Goal: Task Accomplishment & Management: Complete application form

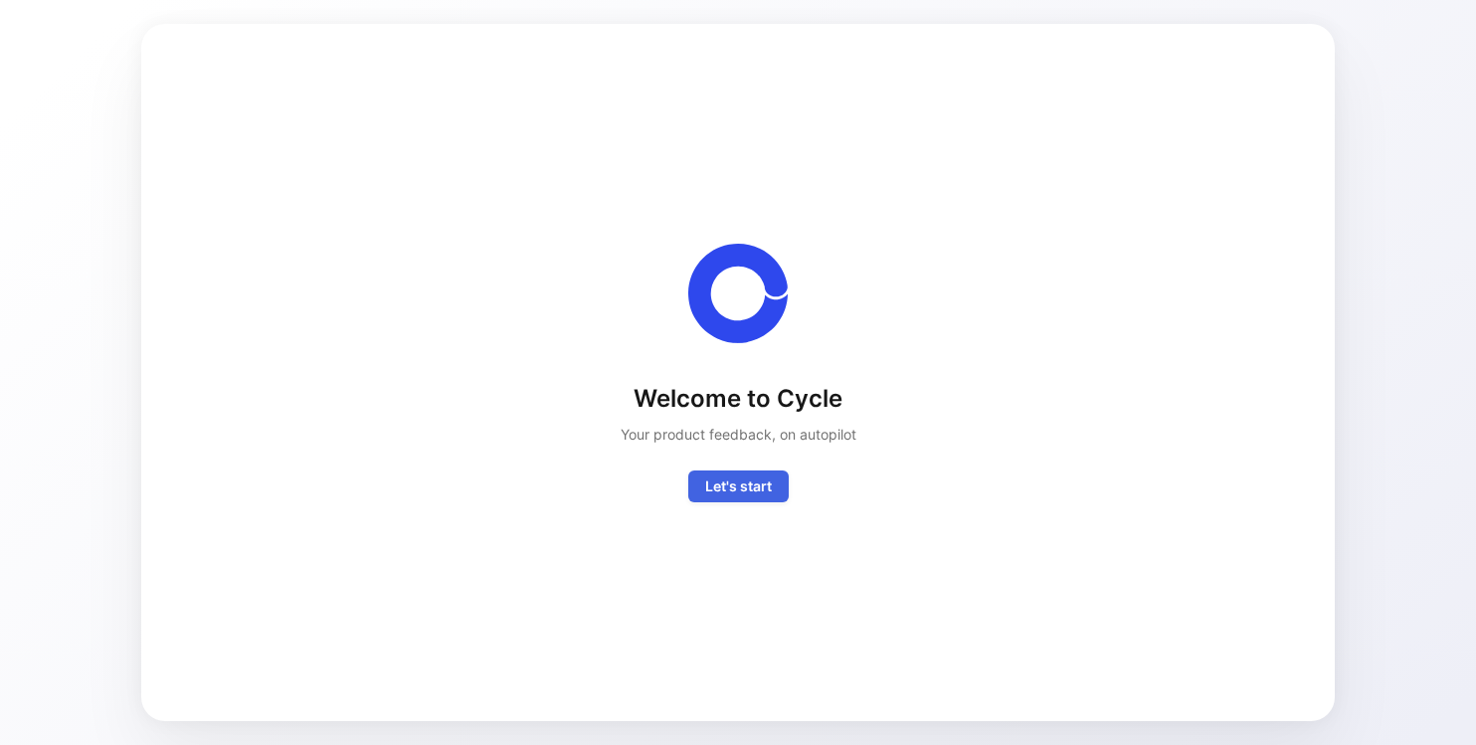
click at [750, 481] on span "Let's start" at bounding box center [738, 486] width 67 height 24
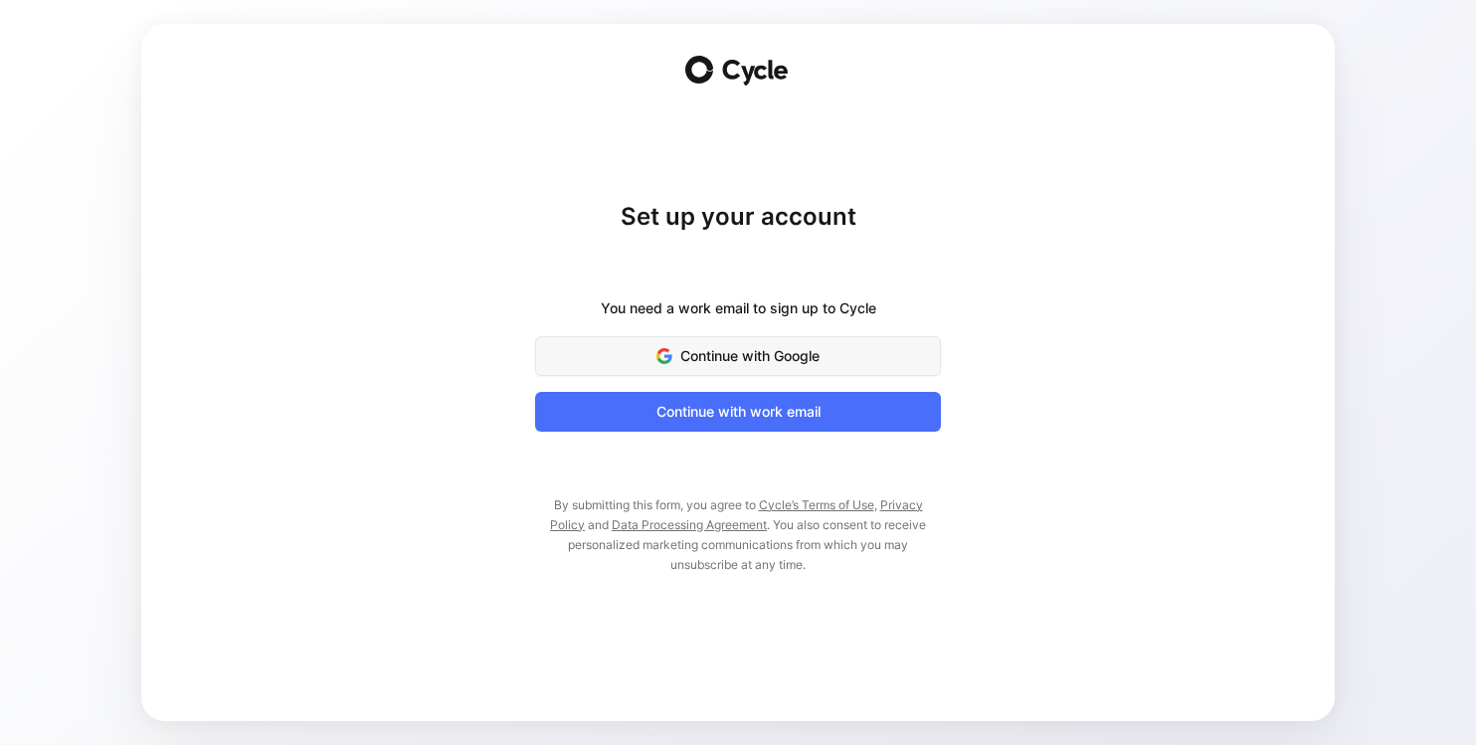
click at [708, 367] on span "Continue with Google" at bounding box center [738, 356] width 356 height 24
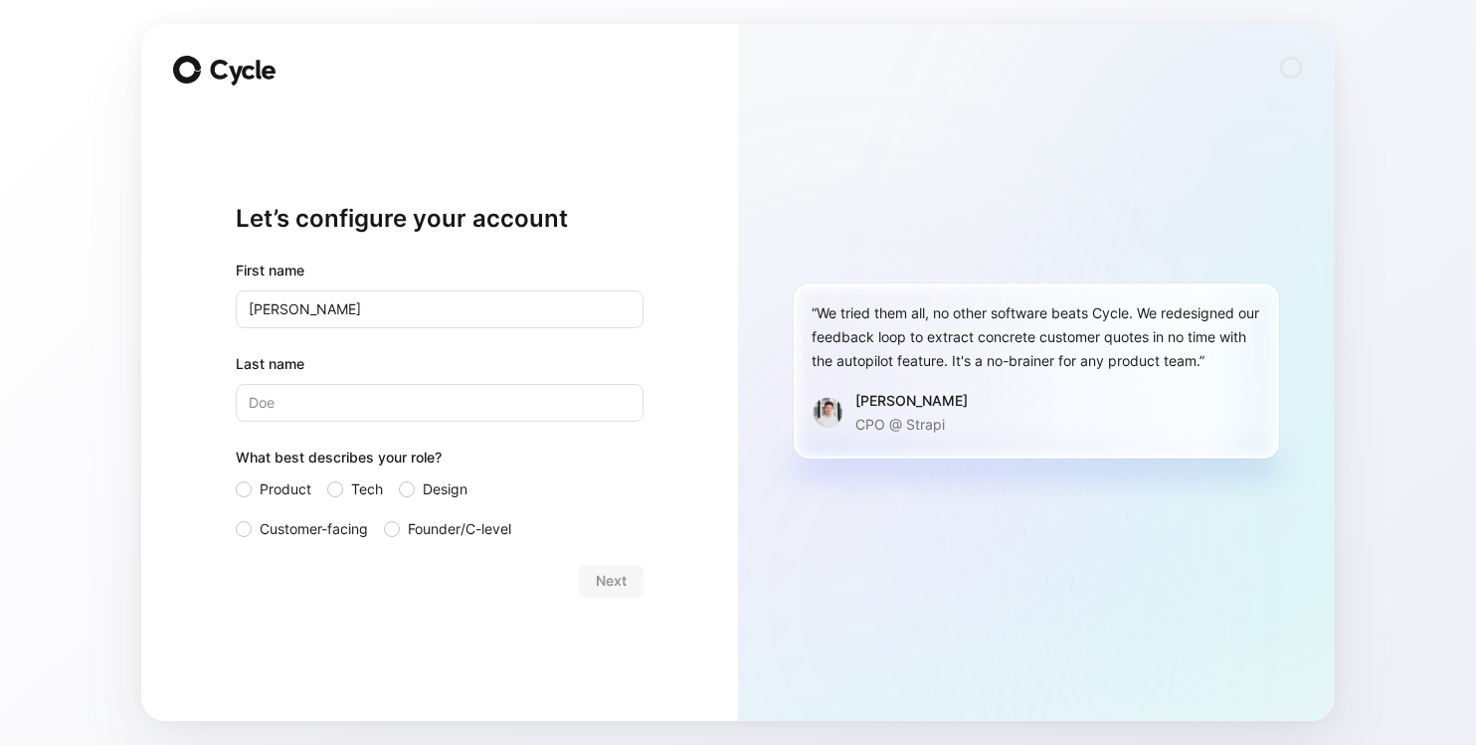
type input "[PERSON_NAME]"
type input "Koeksal"
click at [399, 614] on div "Let’s configure your account First name [PERSON_NAME] Last name [PERSON_NAME] W…" at bounding box center [440, 399] width 408 height 580
click at [281, 487] on span "Product" at bounding box center [286, 489] width 52 height 24
click at [236, 477] on input "Product" at bounding box center [236, 477] width 0 height 0
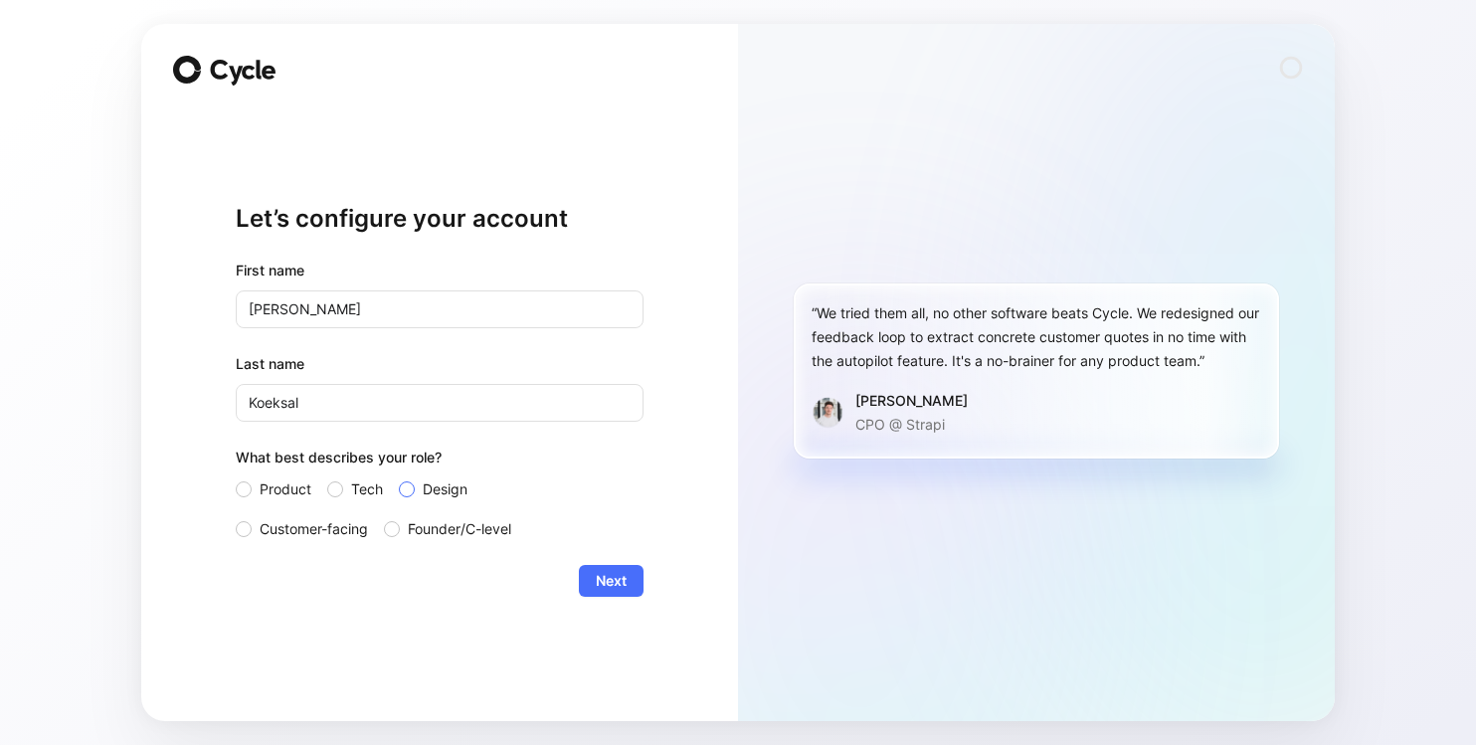
click at [439, 488] on span "Design" at bounding box center [445, 489] width 45 height 24
click at [399, 477] on input "Design" at bounding box center [399, 477] width 0 height 0
click at [256, 486] on label "Product" at bounding box center [274, 489] width 76 height 24
click at [236, 477] on input "Product" at bounding box center [236, 477] width 0 height 0
click at [601, 577] on span "Next" at bounding box center [611, 581] width 31 height 24
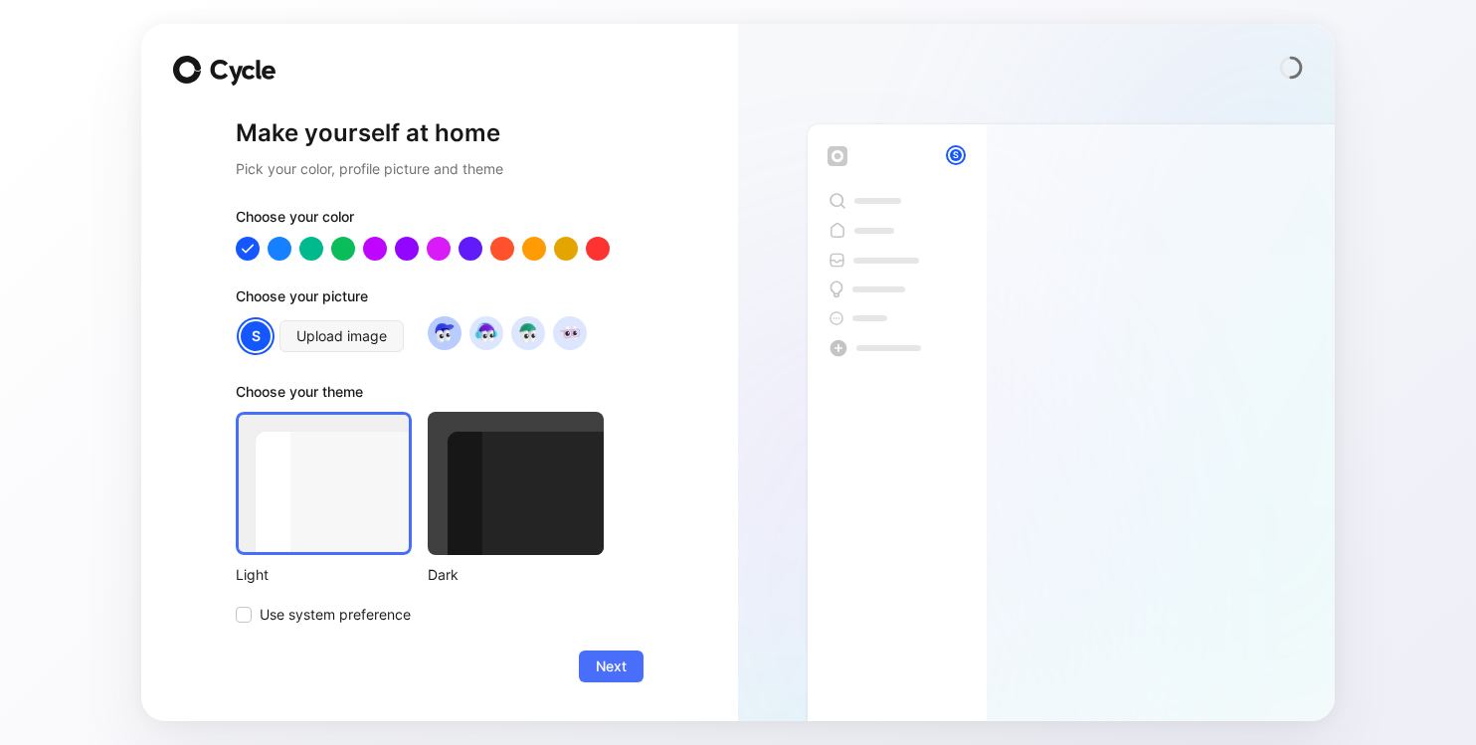
click at [445, 329] on img at bounding box center [444, 332] width 27 height 27
click at [485, 328] on img at bounding box center [485, 332] width 27 height 27
click at [354, 324] on span "Upload image" at bounding box center [341, 336] width 90 height 24
click at [612, 659] on span "Next" at bounding box center [611, 666] width 31 height 24
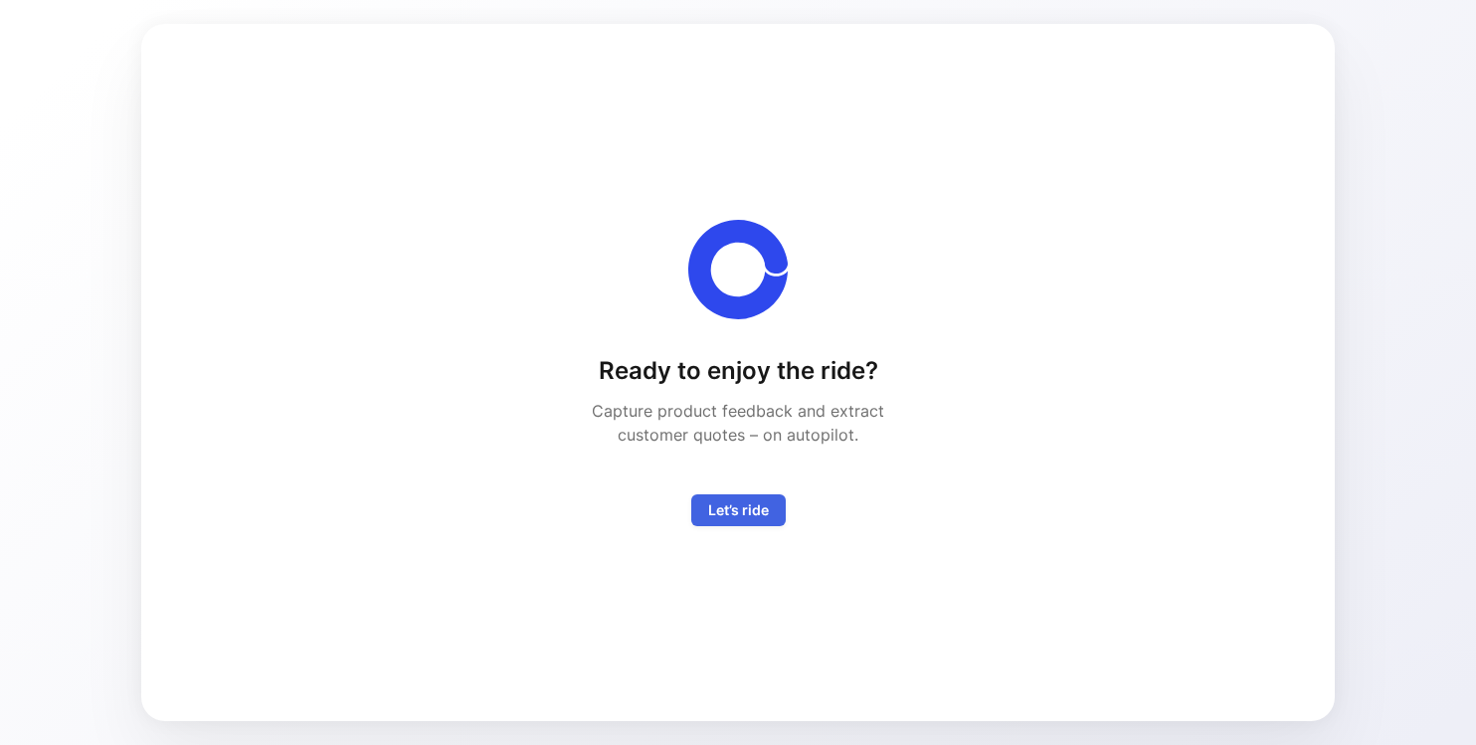
click at [730, 514] on span "Let’s ride" at bounding box center [738, 510] width 61 height 24
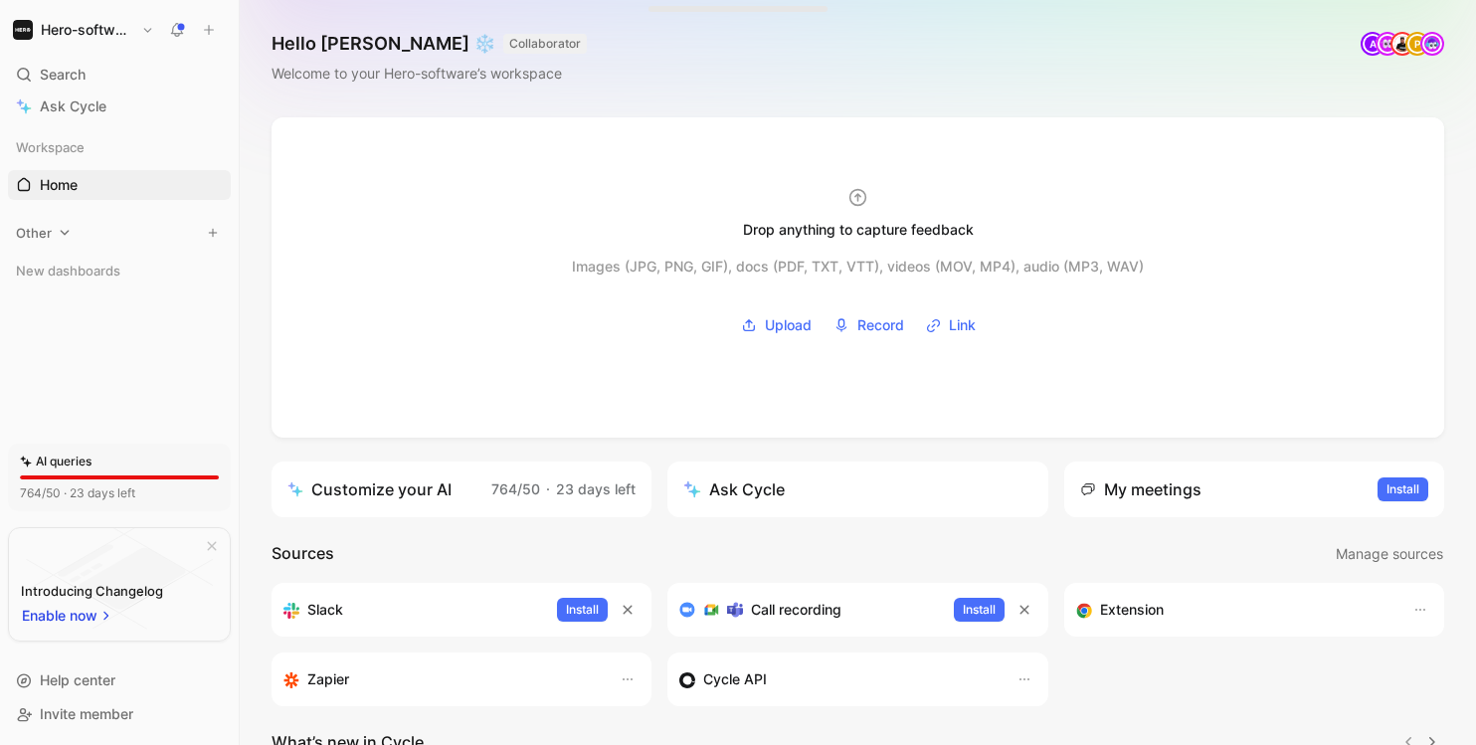
click at [61, 231] on icon at bounding box center [65, 232] width 9 height 5
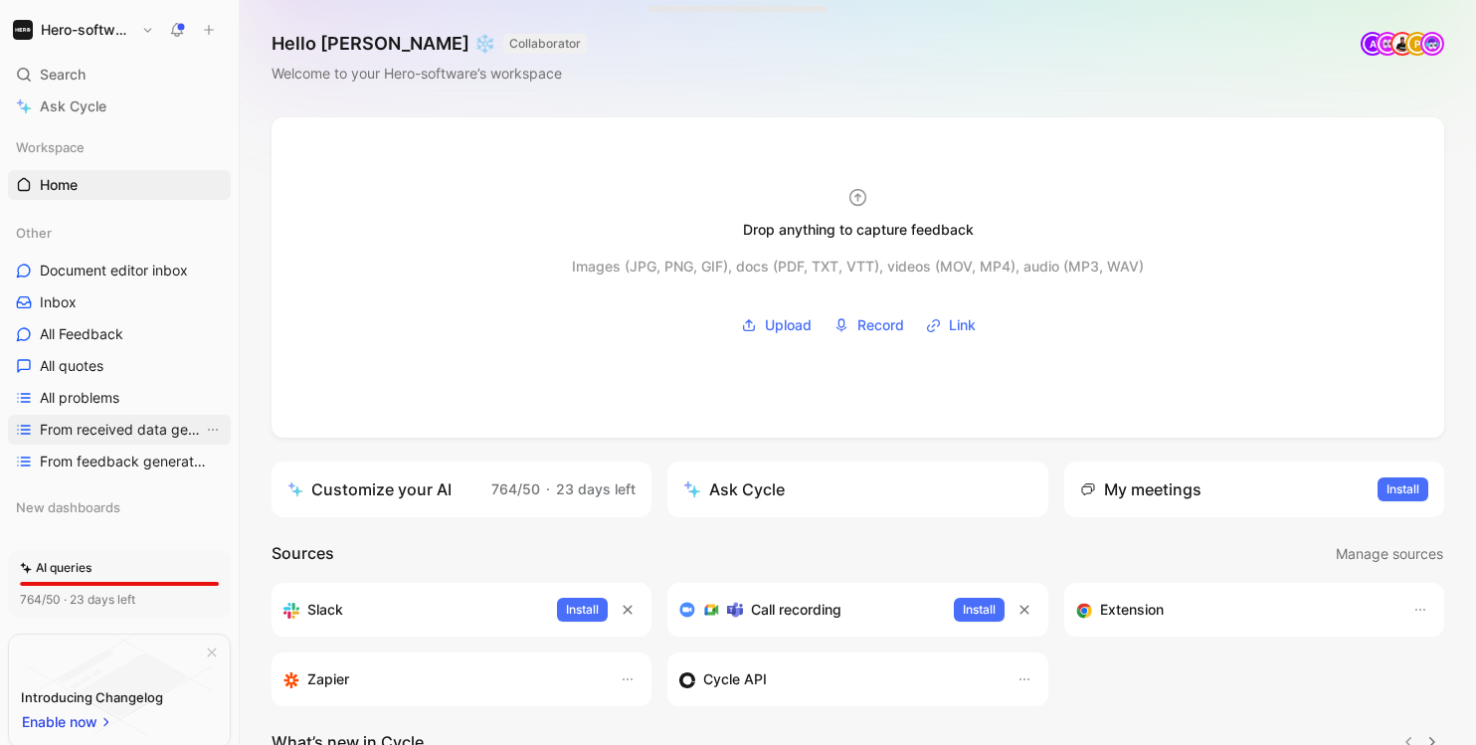
click at [113, 429] on span "From received data generated features" at bounding box center [121, 430] width 163 height 20
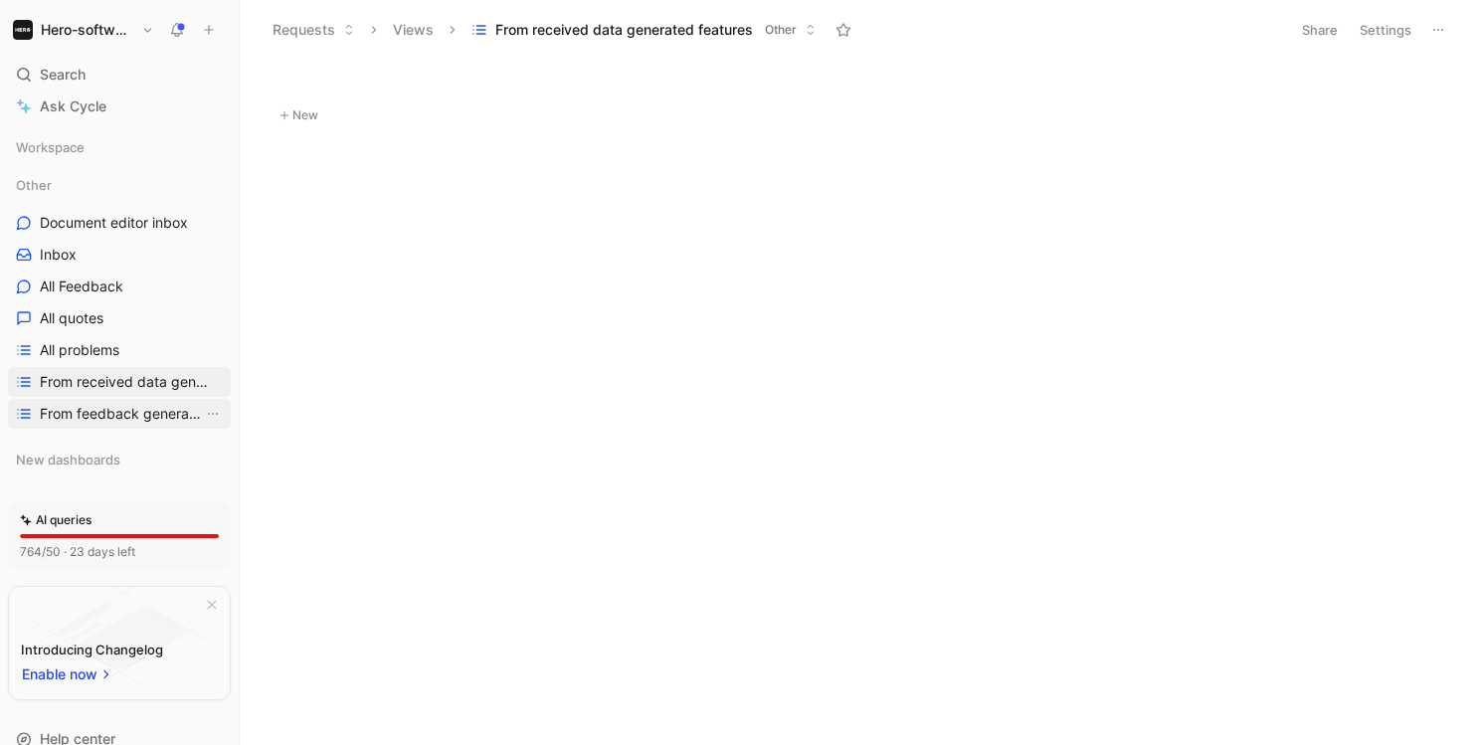
click at [103, 409] on span "From feedback generated features" at bounding box center [121, 414] width 163 height 20
click at [87, 345] on span "All problems" at bounding box center [80, 350] width 80 height 20
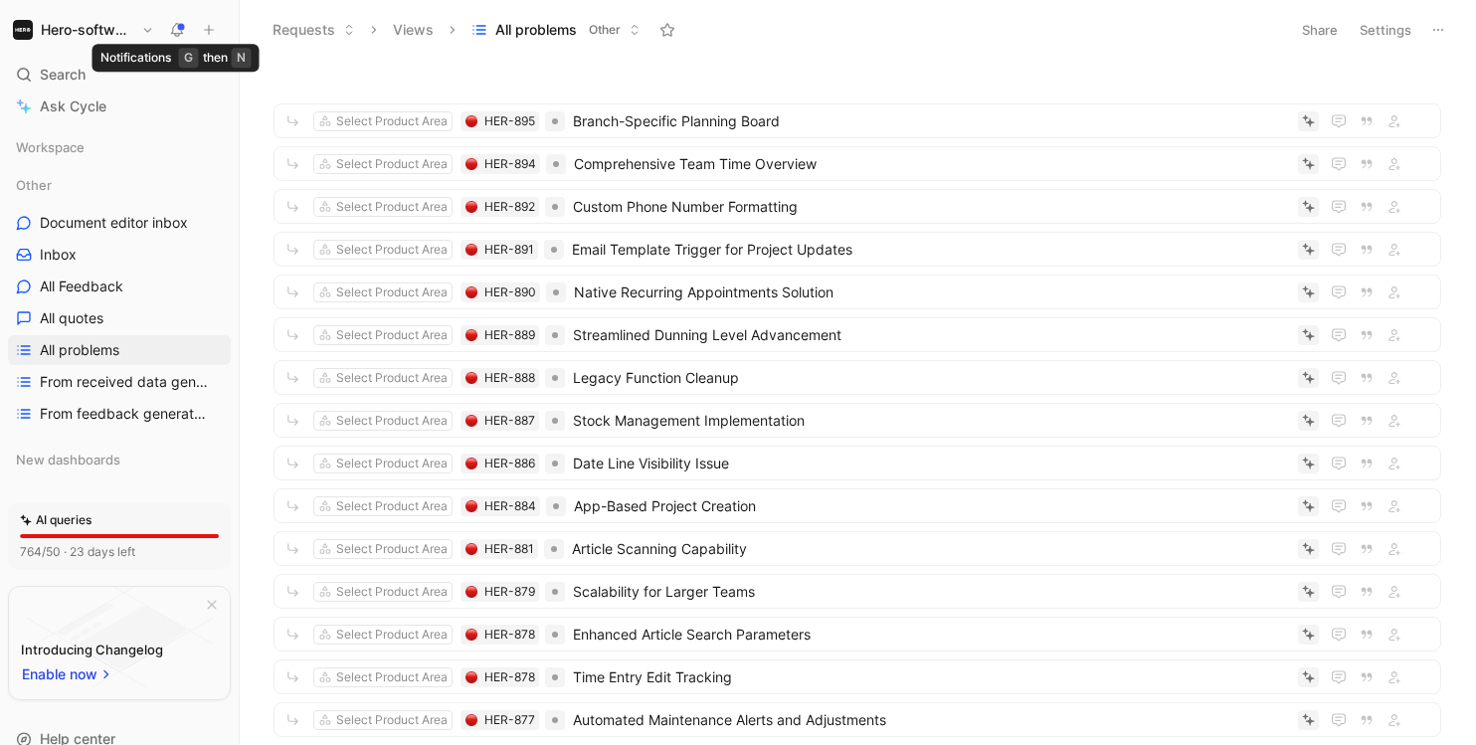
click at [180, 26] on use at bounding box center [178, 29] width 14 height 14
click at [104, 378] on span "From received data generated features" at bounding box center [121, 382] width 163 height 20
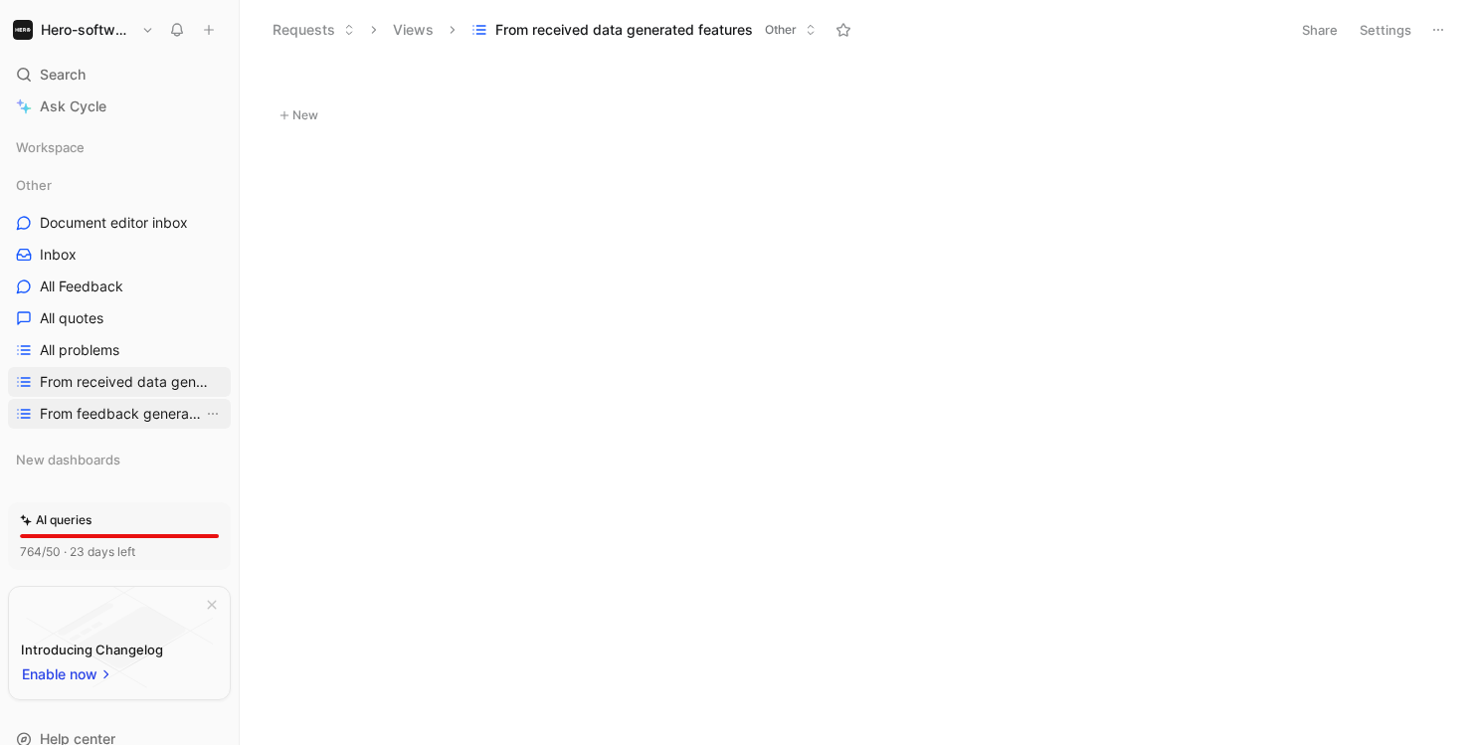
click at [98, 411] on span "From feedback generated features" at bounding box center [121, 414] width 163 height 20
click at [74, 219] on span "Document editor inbox" at bounding box center [114, 223] width 148 height 20
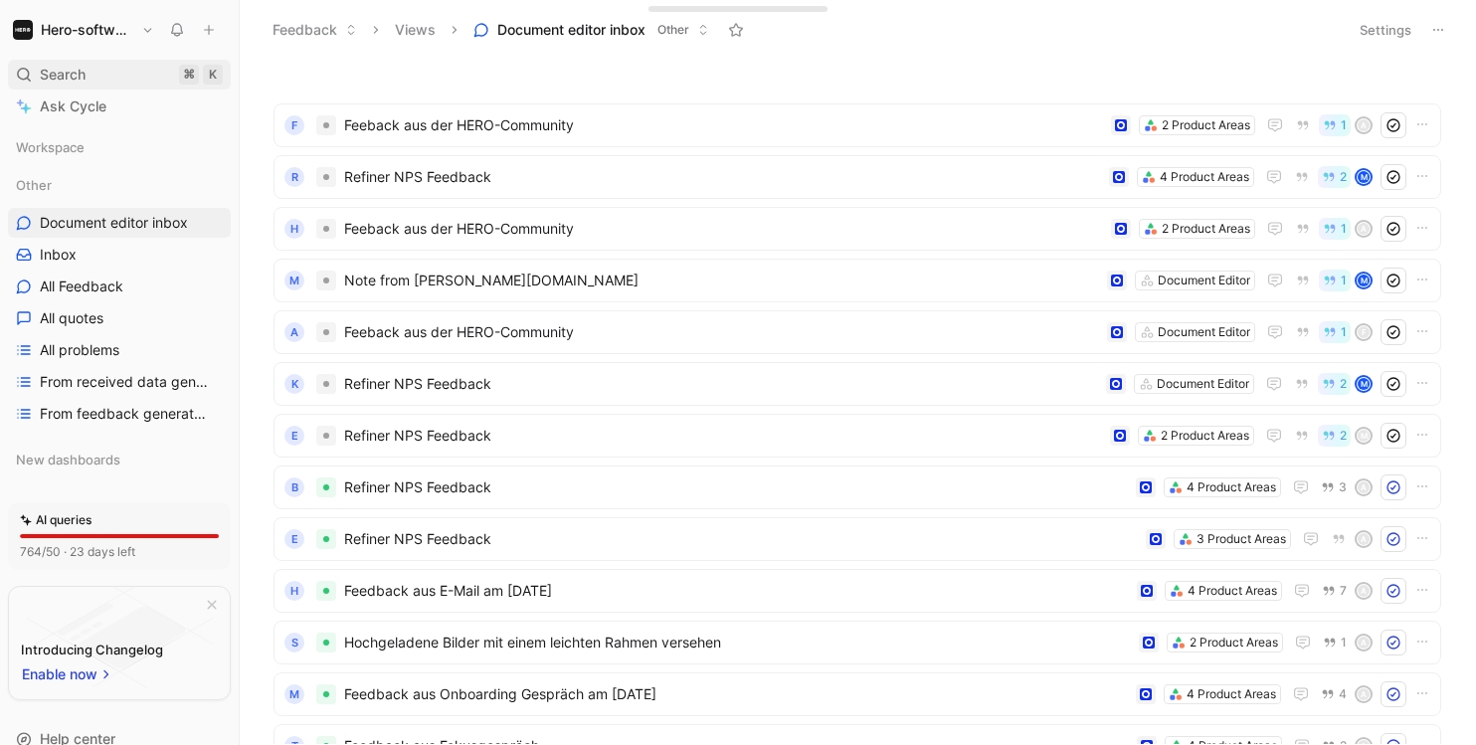
click at [85, 85] on span "Search" at bounding box center [63, 75] width 46 height 24
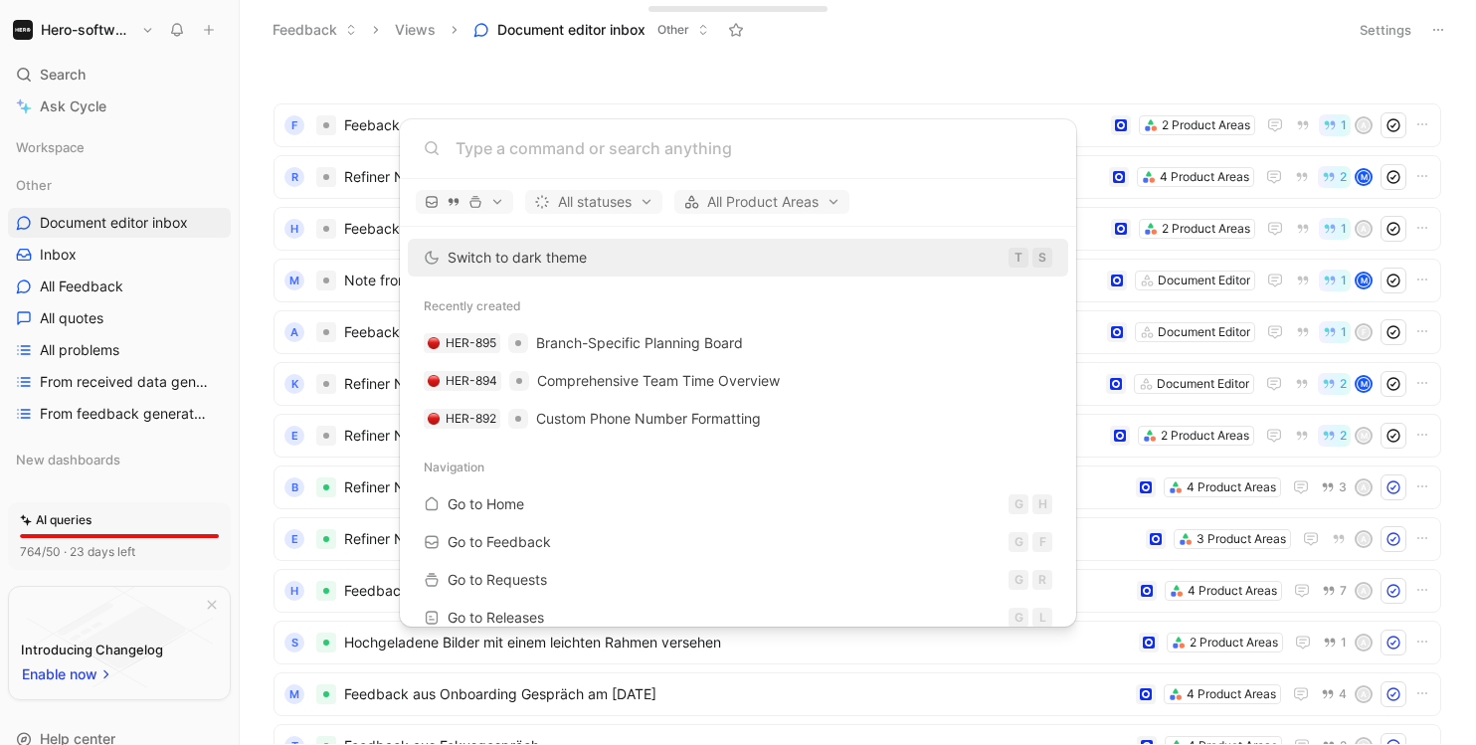
click at [190, 150] on body "Hero-software Search ⌘ K Ask Cycle Workspace Other Document editor inbox Inbox …" at bounding box center [738, 372] width 1476 height 745
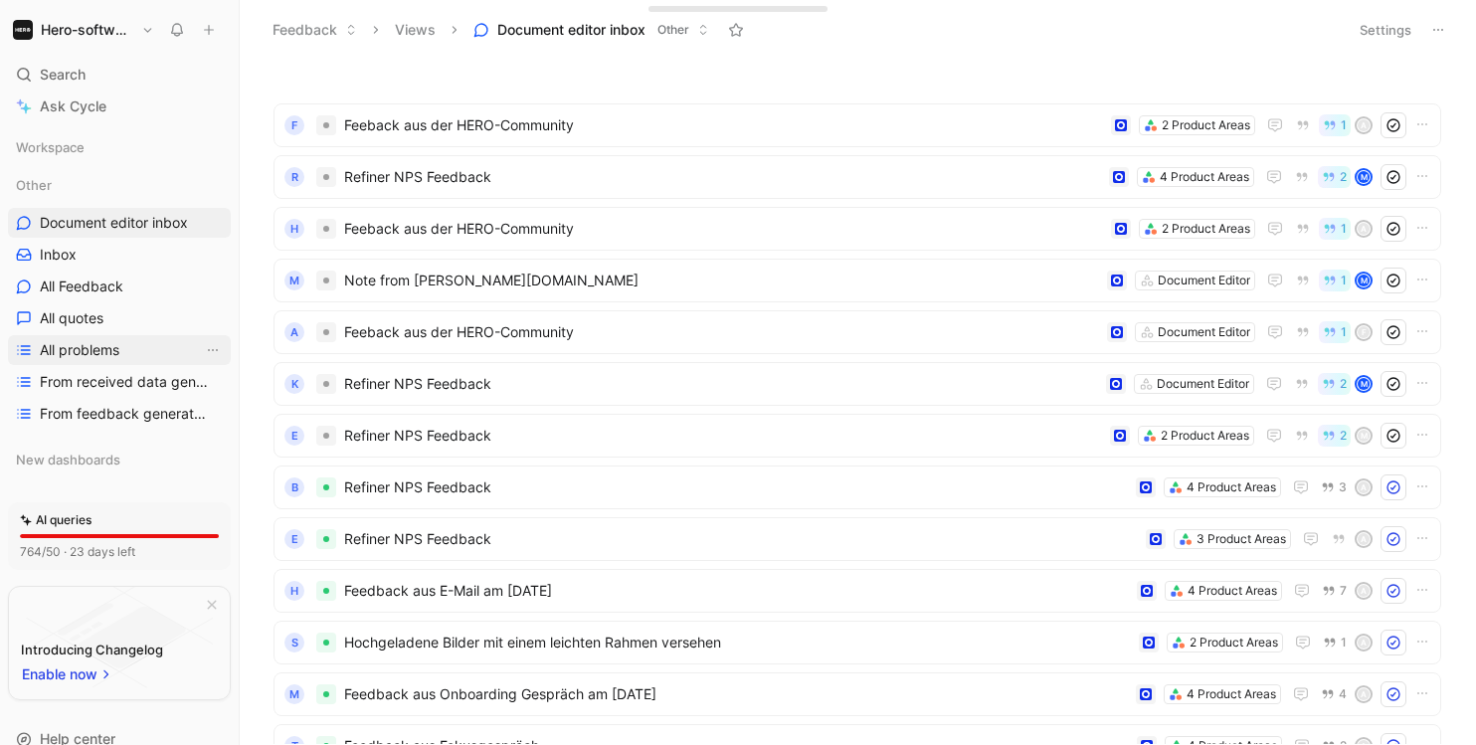
click at [118, 352] on span "All problems" at bounding box center [80, 350] width 80 height 20
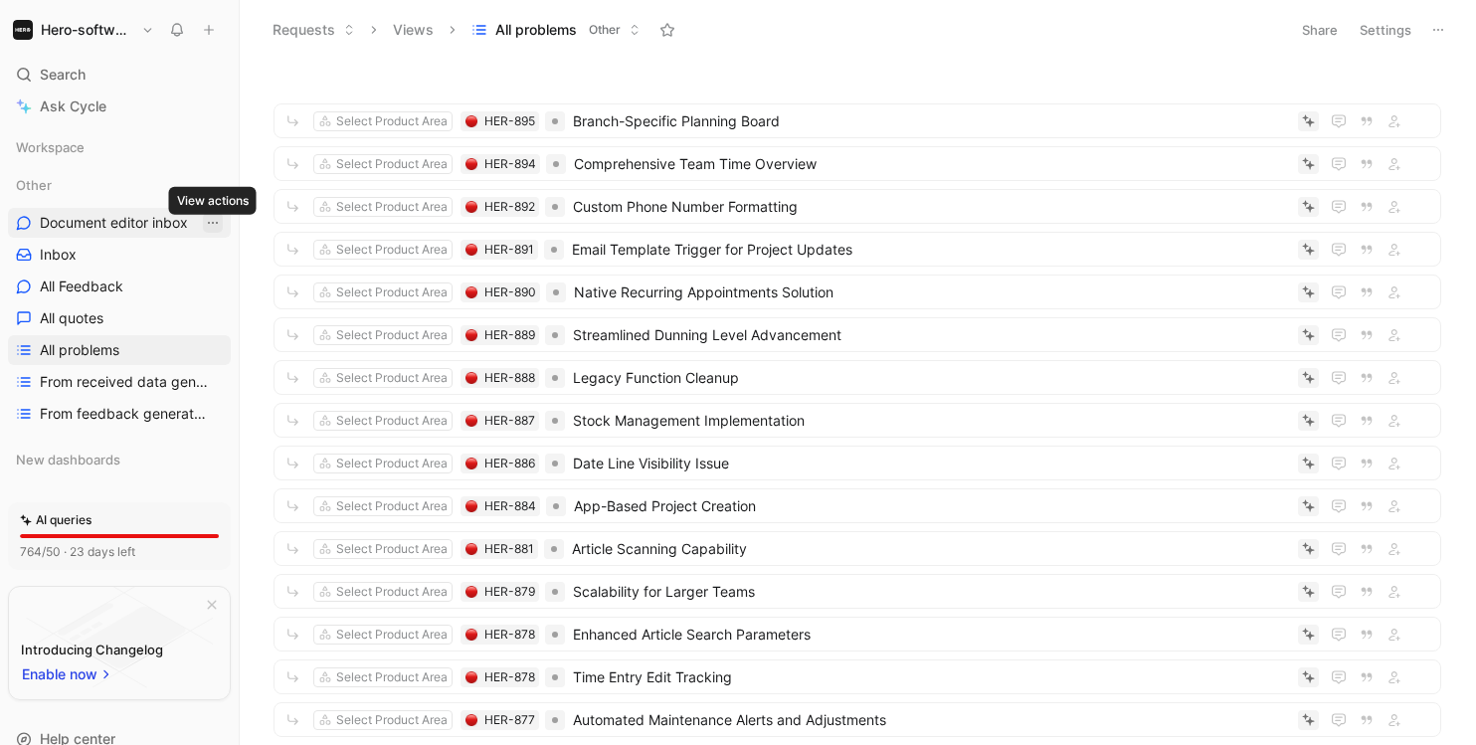
click at [211, 224] on icon "View actions" at bounding box center [213, 223] width 16 height 16
click at [105, 216] on span "Document editor inbox" at bounding box center [114, 223] width 148 height 20
